Goal: Task Accomplishment & Management: Manage account settings

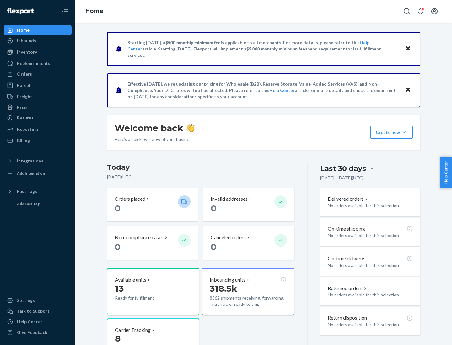
click at [404, 132] on button "Create new Create new inbound Create new order Create new product" at bounding box center [391, 132] width 42 height 13
click at [21, 107] on div "Prep" at bounding box center [22, 107] width 10 height 6
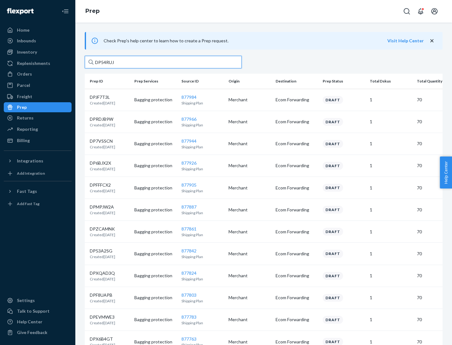
type input "DP54RUJL"
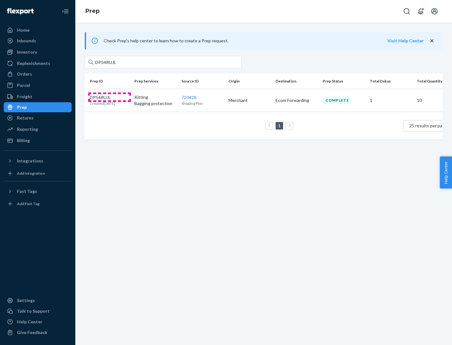
click at [110, 97] on p "DP54RUJL" at bounding box center [102, 97] width 25 height 6
